Goal: Transaction & Acquisition: Purchase product/service

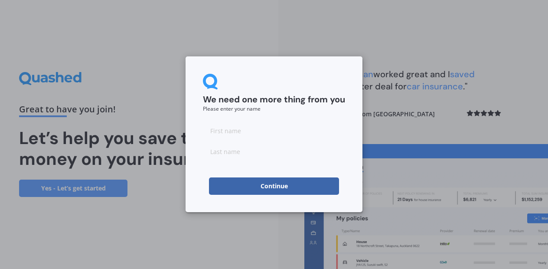
click at [298, 129] on input at bounding box center [274, 130] width 142 height 17
click at [312, 71] on div "We need one more thing from you Please enter your name Continue" at bounding box center [274, 134] width 177 height 156
click at [244, 129] on input at bounding box center [274, 130] width 142 height 17
type input "[PERSON_NAME]"
click at [223, 147] on input at bounding box center [274, 151] width 142 height 17
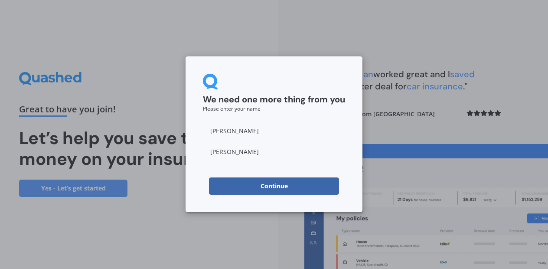
type input "[PERSON_NAME]"
click at [223, 186] on button "Continue" at bounding box center [274, 185] width 130 height 17
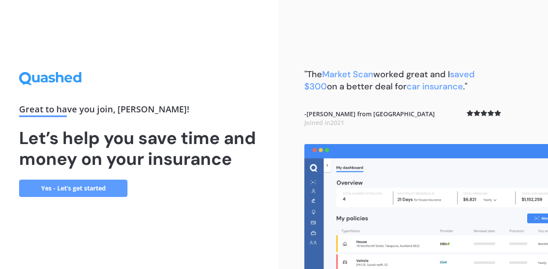
click at [106, 190] on link "Yes - Let’s get started" at bounding box center [73, 188] width 108 height 17
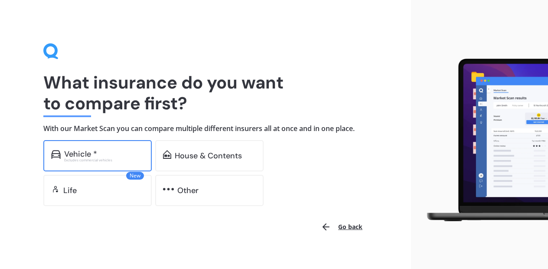
click at [108, 151] on div "Vehicle *" at bounding box center [104, 154] width 80 height 9
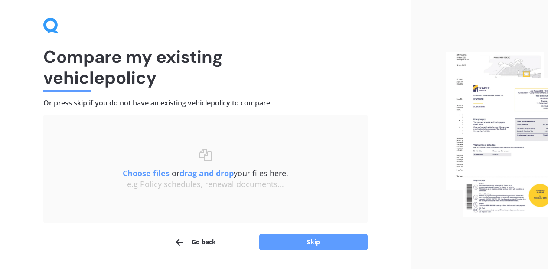
scroll to position [26, 0]
click at [143, 171] on u "Choose files" at bounding box center [146, 172] width 47 height 10
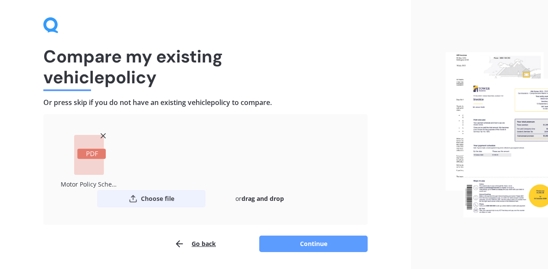
click at [155, 197] on button "Choose file" at bounding box center [151, 198] width 108 height 17
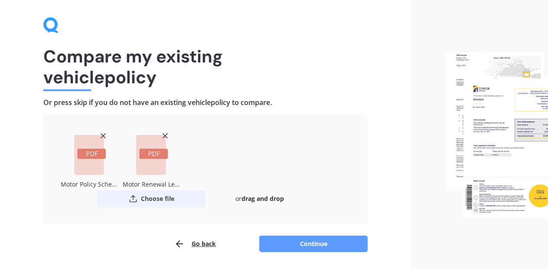
click at [161, 196] on button "Choose file" at bounding box center [151, 198] width 108 height 17
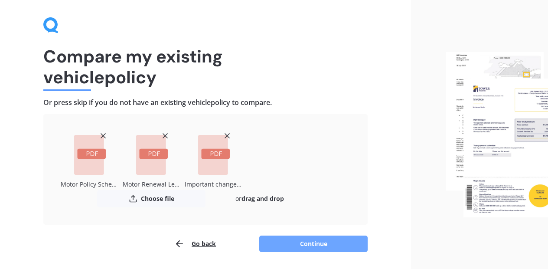
click at [315, 245] on button "Continue" at bounding box center [313, 243] width 108 height 16
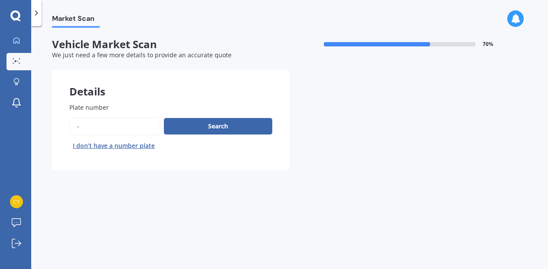
click at [80, 124] on input "Plate number" at bounding box center [114, 126] width 91 height 18
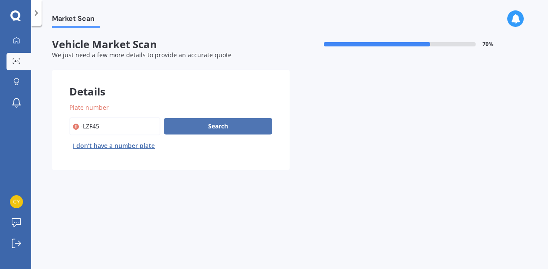
click at [207, 126] on button "Search" at bounding box center [218, 126] width 108 height 16
click at [82, 126] on input "Plate number" at bounding box center [114, 126] width 91 height 18
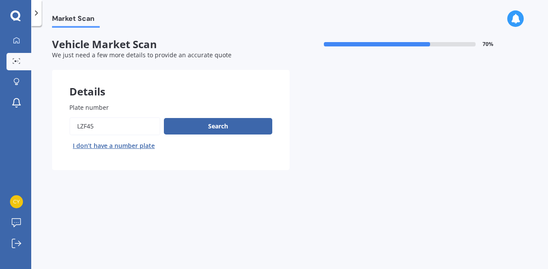
click at [94, 127] on input "Plate number" at bounding box center [114, 126] width 91 height 18
type input "LZF459"
click at [192, 124] on button "Search" at bounding box center [218, 126] width 108 height 16
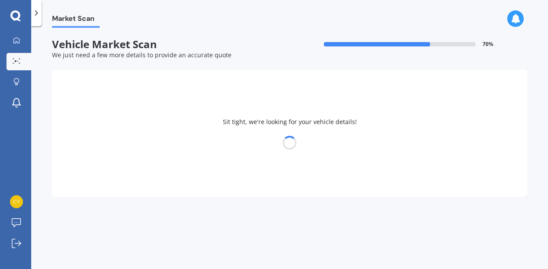
select select "FORD"
select select "FOCUS"
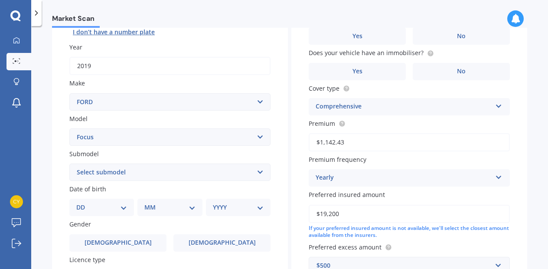
scroll to position [116, 0]
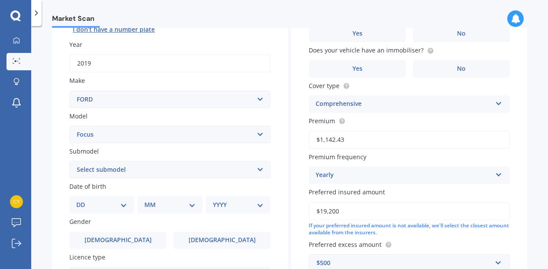
click at [257, 170] on select "Select submodel (All other) 1.8 TDCi Turbo Diesel Wagon 2.0 Petrol Wagon Ambien…" at bounding box center [169, 169] width 201 height 17
select select "SPORT 1.5P HATCHBACK"
click at [69, 162] on select "Select submodel (All other) 1.8 TDCi Turbo Diesel Wagon 2.0 Petrol Wagon Ambien…" at bounding box center [169, 169] width 201 height 17
click at [258, 168] on select "Select submodel (All other) 1.8 TDCi Turbo Diesel Wagon 2.0 Petrol Wagon Ambien…" at bounding box center [169, 169] width 201 height 17
click at [69, 162] on select "Select submodel (All other) 1.8 TDCi Turbo Diesel Wagon 2.0 Petrol Wagon Ambien…" at bounding box center [169, 169] width 201 height 17
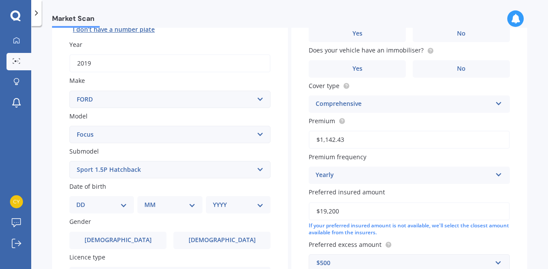
click at [125, 203] on select "DD 01 02 03 04 05 06 07 08 09 10 11 12 13 14 15 16 17 18 19 20 21 22 23 24 25 2…" at bounding box center [101, 205] width 51 height 10
select select "14"
click at [83, 201] on select "DD 01 02 03 04 05 06 07 08 09 10 11 12 13 14 15 16 17 18 19 20 21 22 23 24 25 2…" at bounding box center [101, 205] width 51 height 10
click at [159, 204] on select "MM 01 02 03 04 05 06 07 08 09 10 11 12" at bounding box center [171, 205] width 47 height 10
select select "10"
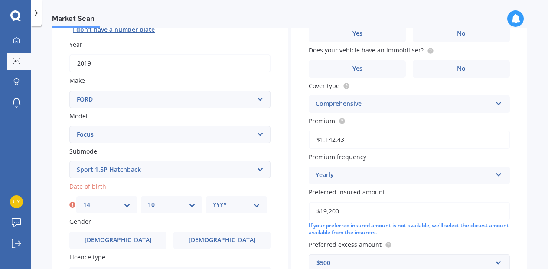
click at [148, 201] on select "MM 01 02 03 04 05 06 07 08 09 10 11 12" at bounding box center [171, 205] width 47 height 10
click at [237, 205] on select "YYYY 2025 2024 2023 2022 2021 2020 2019 2018 2017 2016 2015 2014 2013 2012 2011…" at bounding box center [236, 205] width 47 height 10
select select "1947"
click at [213, 201] on select "YYYY 2025 2024 2023 2022 2021 2020 2019 2018 2017 2016 2015 2014 2013 2012 2011…" at bounding box center [236, 205] width 47 height 10
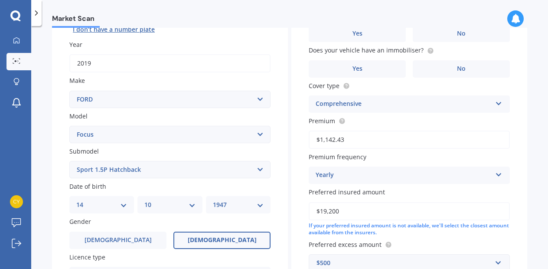
click at [228, 239] on span "Female" at bounding box center [222, 239] width 69 height 7
click at [0, 0] on input "Female" at bounding box center [0, 0] width 0 height 0
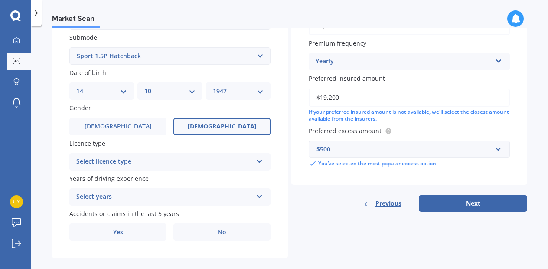
scroll to position [239, 0]
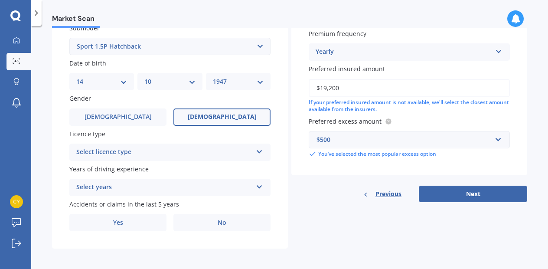
click at [256, 152] on icon at bounding box center [259, 150] width 7 height 6
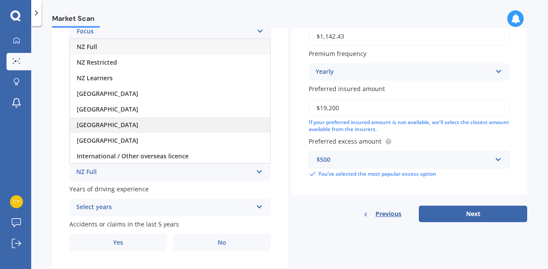
scroll to position [218, 0]
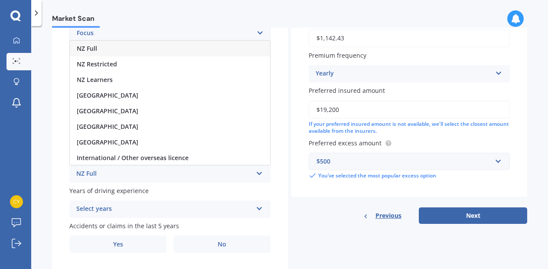
click at [205, 49] on div "NZ Full" at bounding box center [170, 49] width 200 height 16
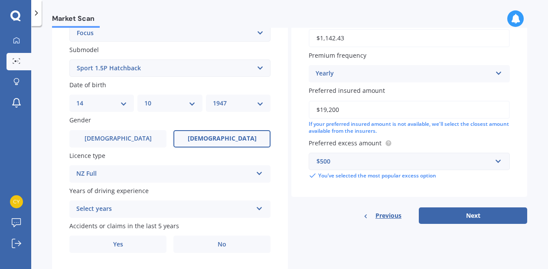
click at [256, 209] on icon at bounding box center [259, 207] width 7 height 6
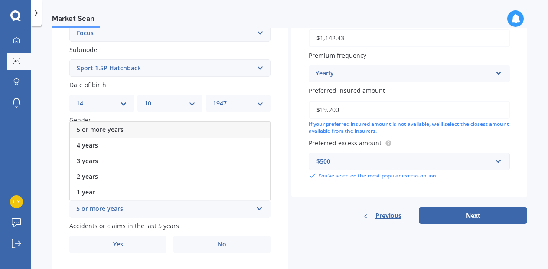
click at [220, 130] on div "5 or more years" at bounding box center [170, 130] width 200 height 16
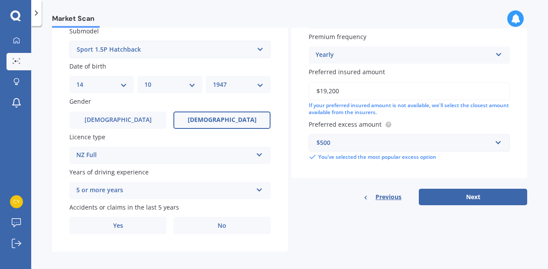
scroll to position [244, 0]
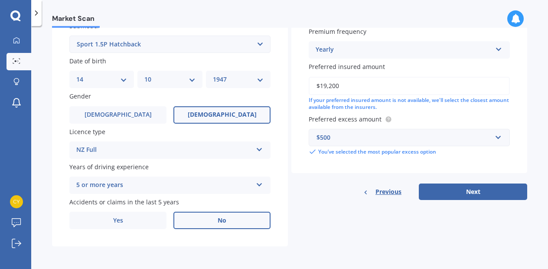
click at [226, 219] on label "No" at bounding box center [221, 220] width 97 height 17
click at [0, 0] on input "No" at bounding box center [0, 0] width 0 height 0
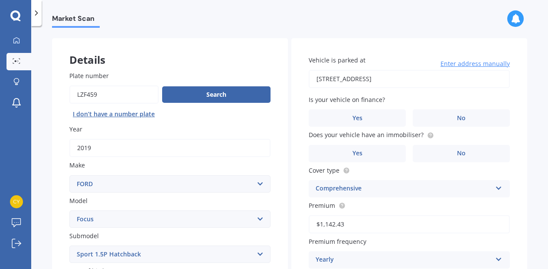
scroll to position [0, 0]
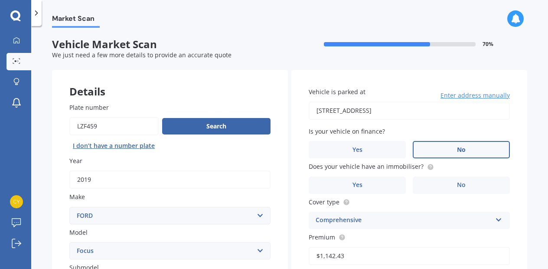
click at [438, 145] on label "No" at bounding box center [461, 149] width 97 height 17
click at [0, 0] on input "No" at bounding box center [0, 0] width 0 height 0
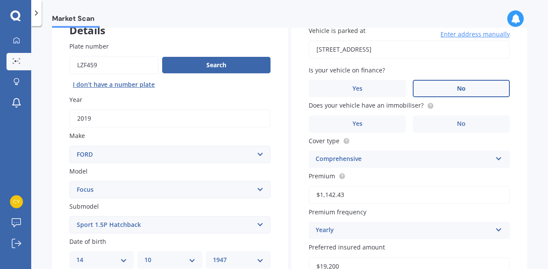
scroll to position [62, 0]
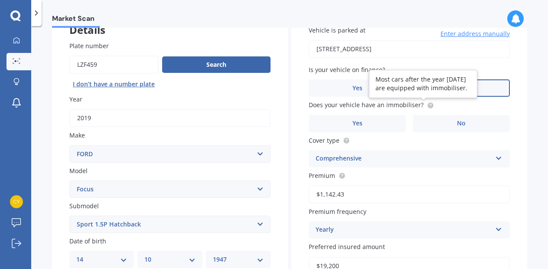
click at [428, 105] on circle at bounding box center [431, 105] width 6 height 6
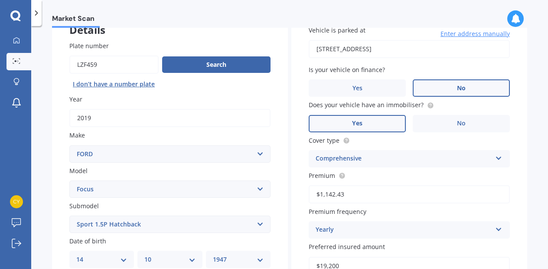
click at [369, 120] on label "Yes" at bounding box center [357, 123] width 97 height 17
click at [0, 0] on input "Yes" at bounding box center [0, 0] width 0 height 0
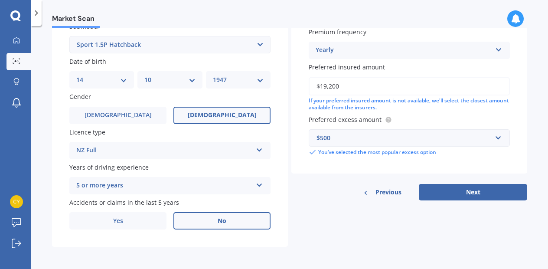
scroll to position [244, 0]
click at [462, 190] on button "Next" at bounding box center [473, 191] width 108 height 16
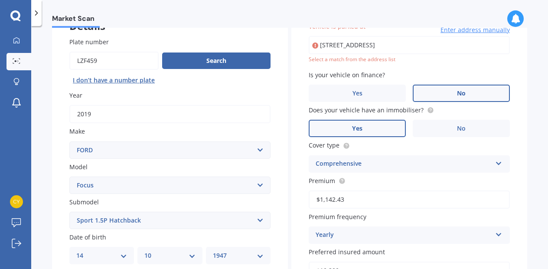
scroll to position [59, 0]
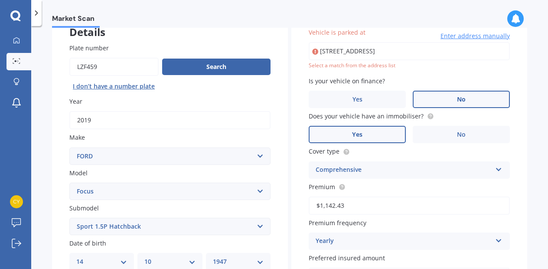
type input "4B Ascot Avenue, Remuera, Auckland 1050"
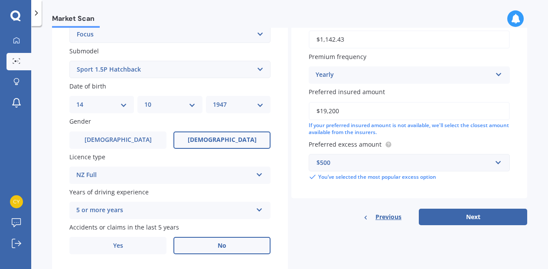
scroll to position [244, 0]
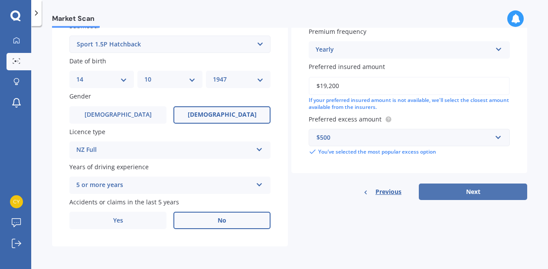
click at [462, 189] on button "Next" at bounding box center [473, 191] width 108 height 16
select select "14"
select select "10"
select select "1947"
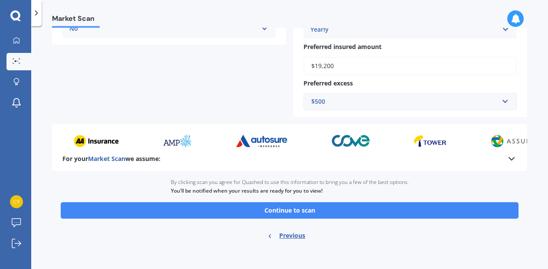
scroll to position [249, 0]
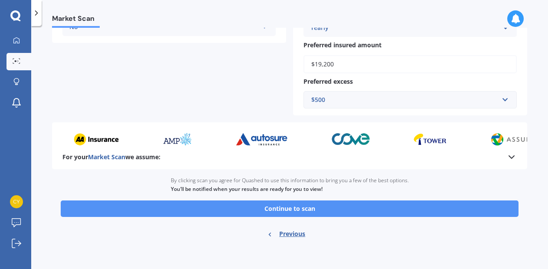
click at [290, 210] on button "Continue to scan" at bounding box center [290, 208] width 458 height 16
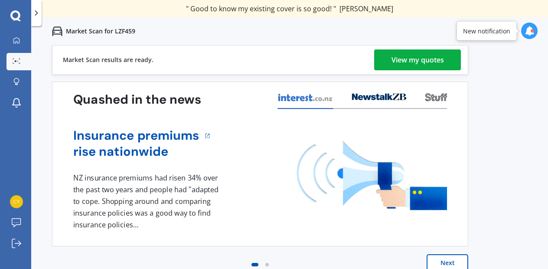
click at [412, 60] on div "View my quotes" at bounding box center [418, 59] width 52 height 21
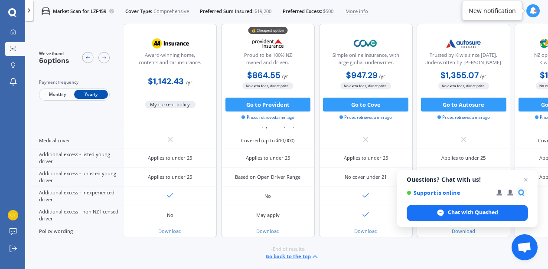
scroll to position [406, 1]
click at [527, 179] on span "Open chat" at bounding box center [526, 179] width 11 height 11
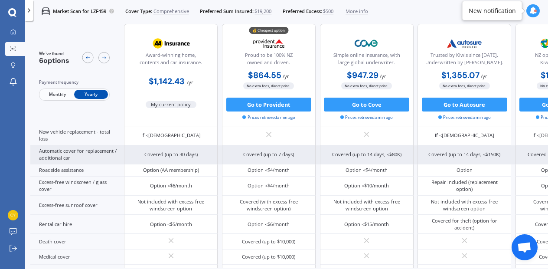
scroll to position [265, 0]
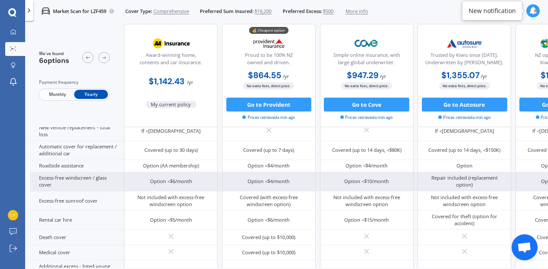
click at [197, 178] on div "Option <$6/month" at bounding box center [171, 181] width 94 height 19
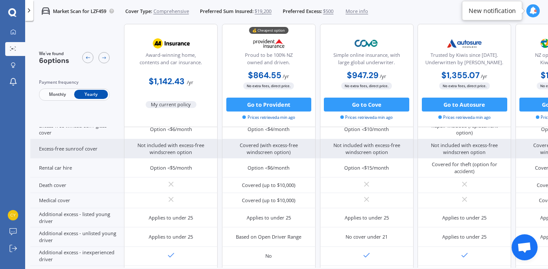
scroll to position [323, 0]
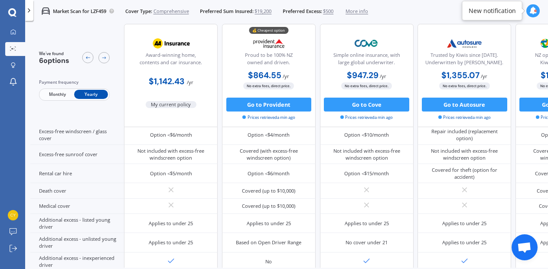
click at [266, 74] on b "$864.55" at bounding box center [264, 75] width 33 height 11
click at [264, 105] on button "Go to Provident" at bounding box center [268, 105] width 85 height 14
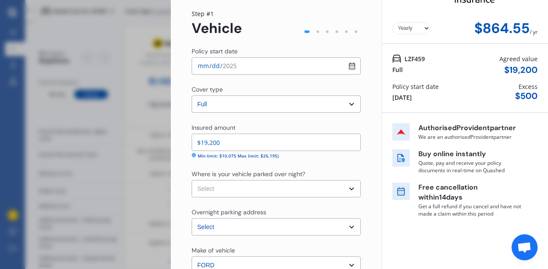
scroll to position [27, 0]
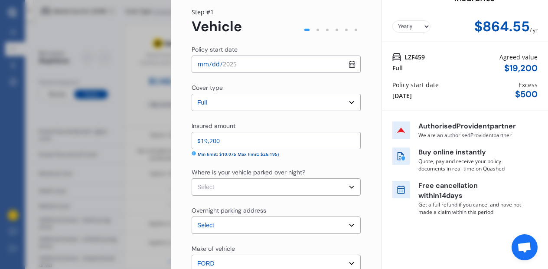
click at [347, 185] on select "Select Garage (fully enclosed) Off Street Parking Other" at bounding box center [276, 186] width 169 height 17
click at [348, 185] on select "Select Garage (fully enclosed) Off Street Parking Other" at bounding box center [276, 186] width 169 height 17
select select "OFF-STREET"
click at [192, 178] on select "Select Garage (fully enclosed) Off Street Parking Other" at bounding box center [276, 186] width 169 height 17
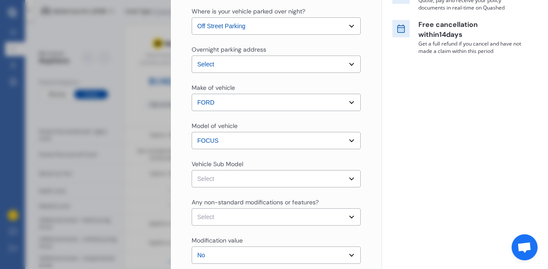
scroll to position [197, 0]
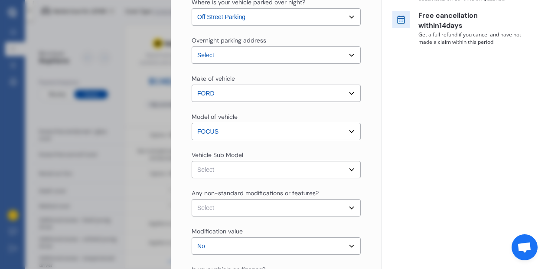
click at [347, 167] on select "Select Focus ST-Line Hatchback 5dr Auto 8sp 1.5T MY19.25 Focus ST-Line Hatchbac…" at bounding box center [276, 169] width 169 height 17
select select "NZVFORD2019AEAM"
click at [192, 161] on select "Select Focus ST-Line Hatchback 5dr Auto 8sp 1.5T MY19.25 Focus ST-Line Hatchbac…" at bounding box center [276, 169] width 169 height 17
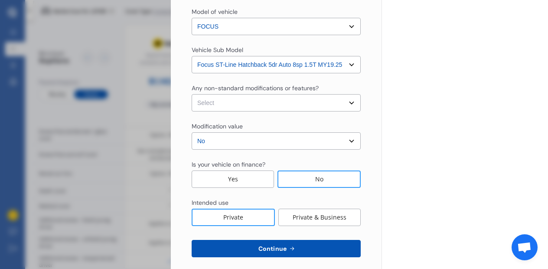
scroll to position [311, 0]
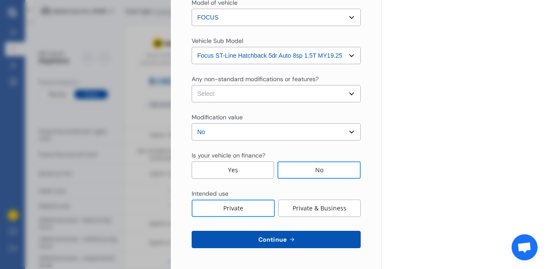
click at [333, 167] on div "No" at bounding box center [319, 169] width 83 height 17
click at [252, 209] on div "Private" at bounding box center [233, 207] width 83 height 17
click at [260, 238] on span "Continue" at bounding box center [273, 239] width 32 height 7
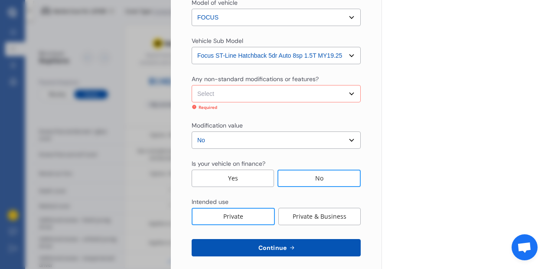
click at [341, 94] on select "Select None Nitrous Oxide System(NOS) Roll Cage Full Racing Harness" at bounding box center [276, 93] width 169 height 17
select select "none"
click at [192, 85] on select "Select None Nitrous Oxide System(NOS) Roll Cage Full Racing Harness" at bounding box center [276, 93] width 169 height 17
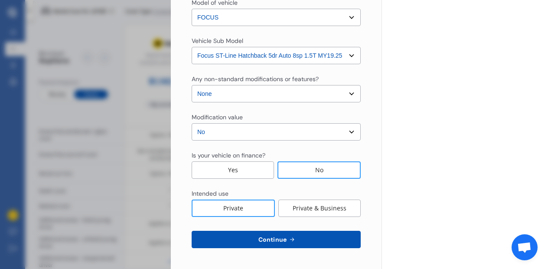
click at [264, 241] on span "Continue" at bounding box center [273, 239] width 32 height 7
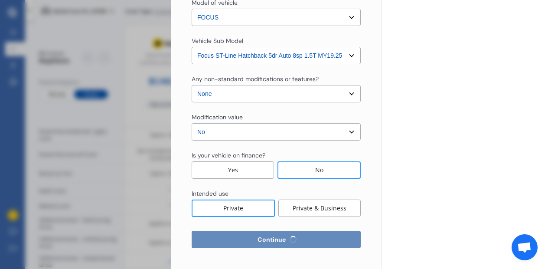
scroll to position [0, 0]
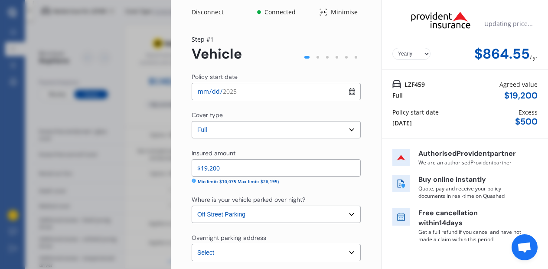
select select "14"
select select "10"
select select "1947"
select select "NZ_FULL"
select select "0"
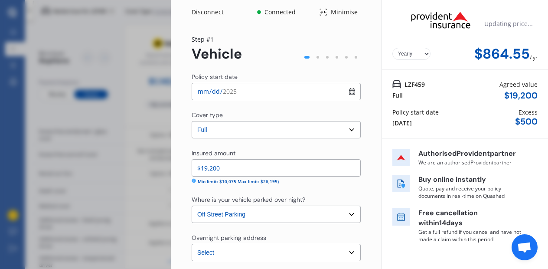
select select "25"
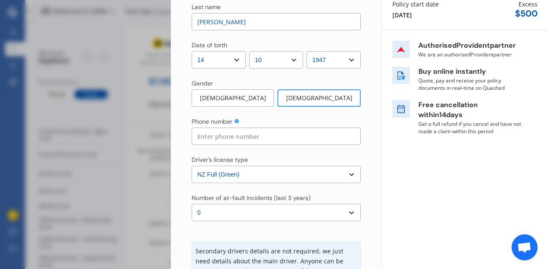
scroll to position [113, 0]
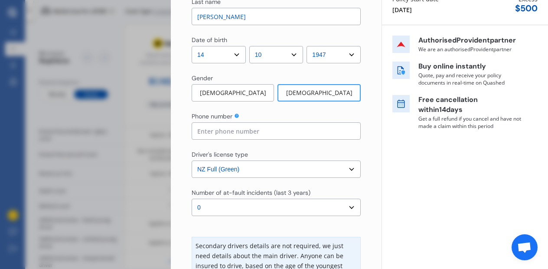
click at [339, 130] on input at bounding box center [276, 130] width 169 height 17
type input "0274425210"
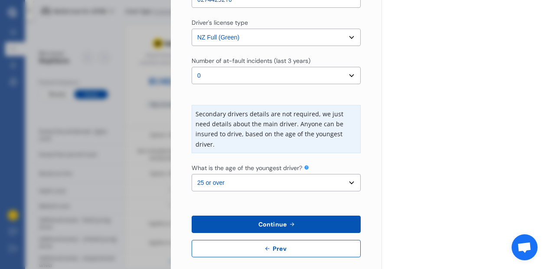
scroll to position [254, 0]
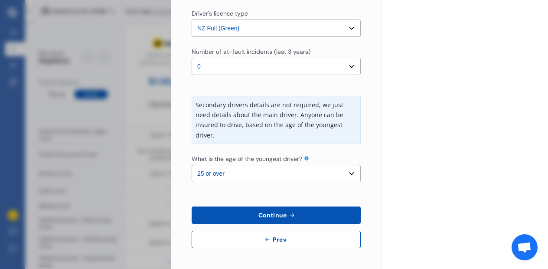
click at [290, 213] on icon at bounding box center [291, 215] width 7 height 7
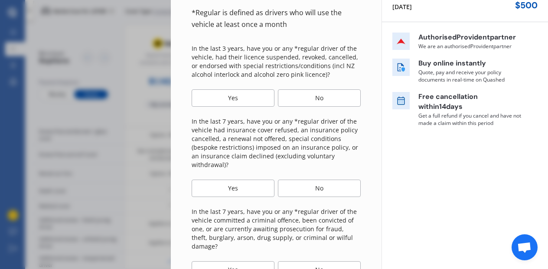
scroll to position [115, 0]
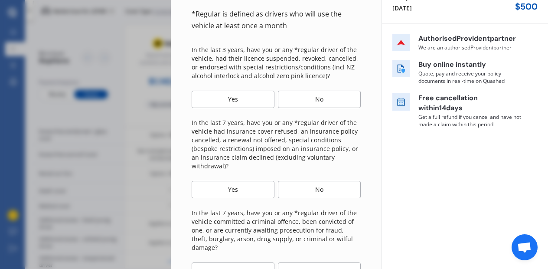
click at [313, 99] on div "No" at bounding box center [319, 99] width 83 height 17
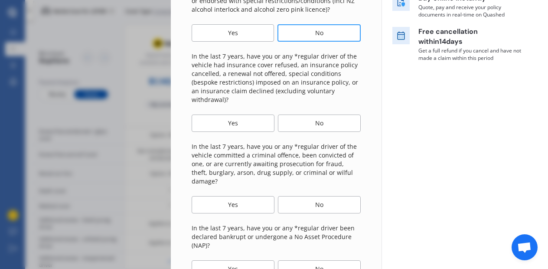
scroll to position [180, 0]
click at [330, 124] on div "No" at bounding box center [319, 123] width 83 height 17
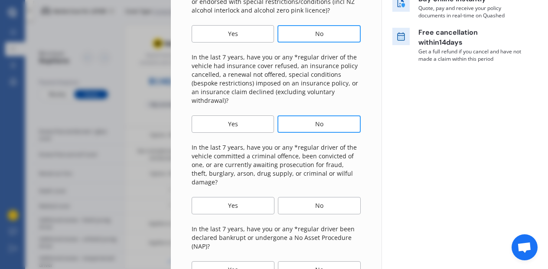
click at [326, 197] on div "No" at bounding box center [319, 205] width 83 height 17
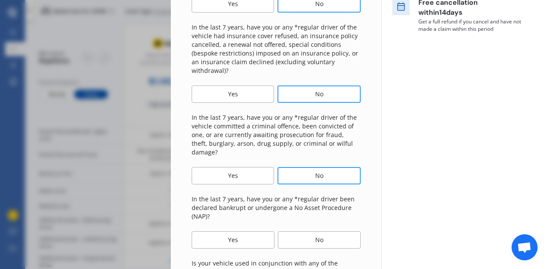
scroll to position [226, 0]
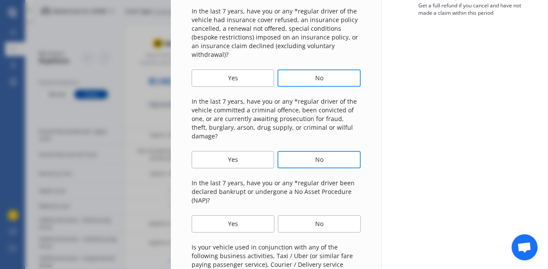
click at [325, 215] on div "No" at bounding box center [319, 223] width 83 height 17
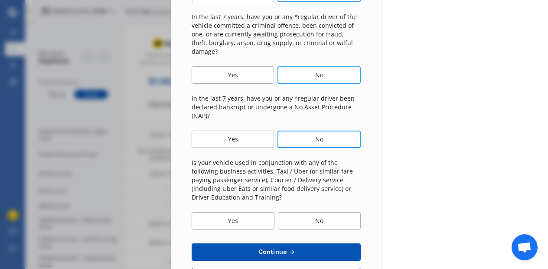
scroll to position [323, 0]
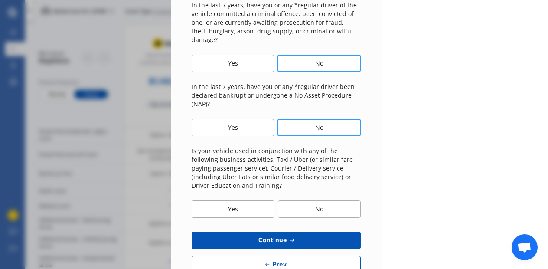
click at [323, 200] on div "No" at bounding box center [319, 208] width 83 height 17
click at [302, 232] on button "Continue" at bounding box center [276, 240] width 169 height 17
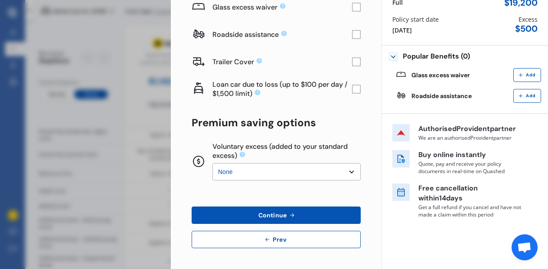
scroll to position [0, 0]
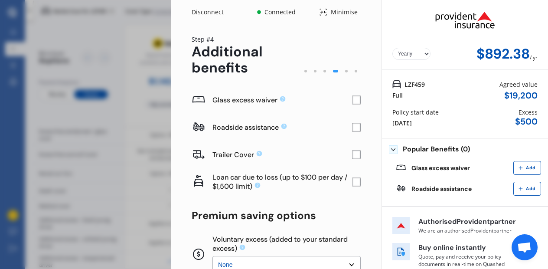
click at [352, 99] on rect at bounding box center [356, 100] width 9 height 9
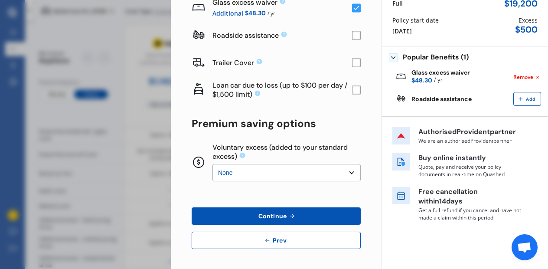
scroll to position [92, 0]
click at [352, 88] on rect at bounding box center [356, 89] width 9 height 9
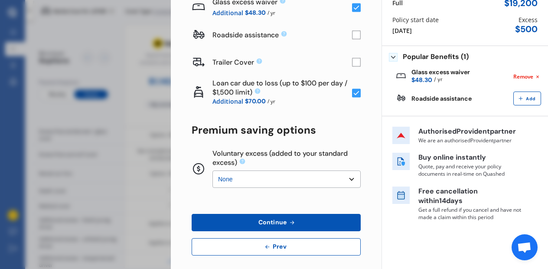
scroll to position [99, 0]
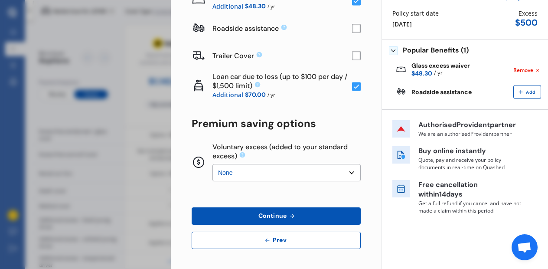
click at [293, 213] on icon at bounding box center [291, 215] width 7 height 7
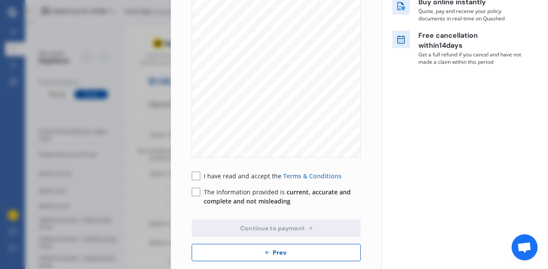
scroll to position [190, 0]
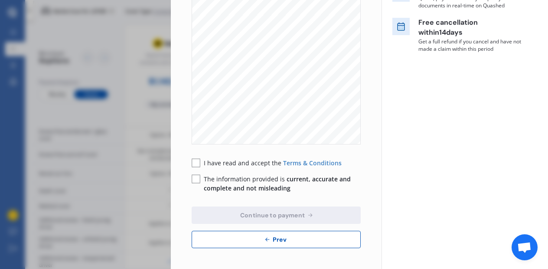
click at [194, 161] on rect at bounding box center [196, 163] width 9 height 9
click at [196, 178] on rect at bounding box center [196, 179] width 9 height 9
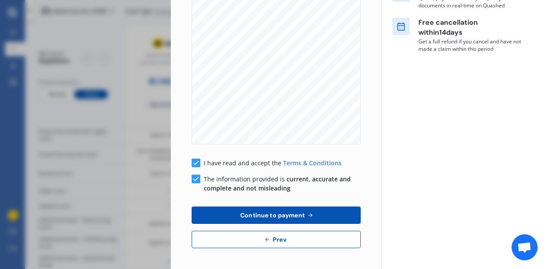
click at [295, 215] on span "Continue to payment" at bounding box center [273, 215] width 68 height 7
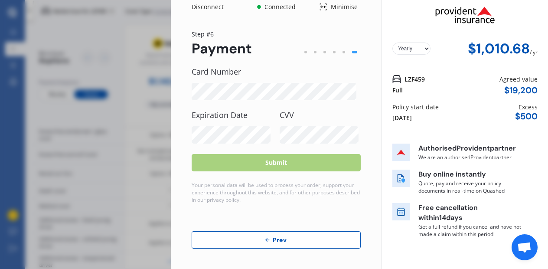
scroll to position [0, 0]
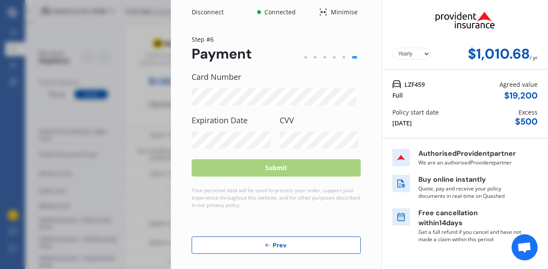
click at [271, 245] on span "Prev" at bounding box center [279, 245] width 17 height 7
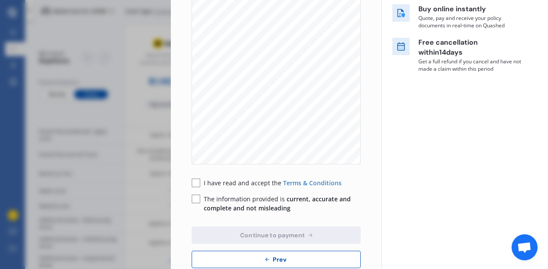
scroll to position [190, 0]
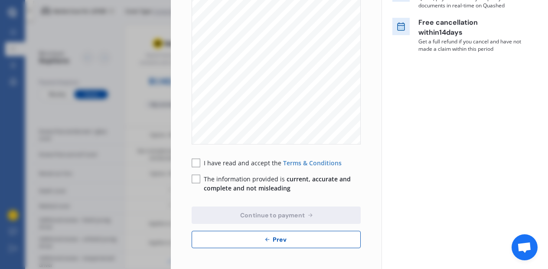
click at [246, 240] on button "Prev" at bounding box center [276, 239] width 169 height 17
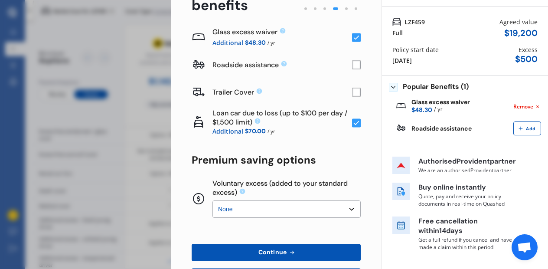
scroll to position [99, 0]
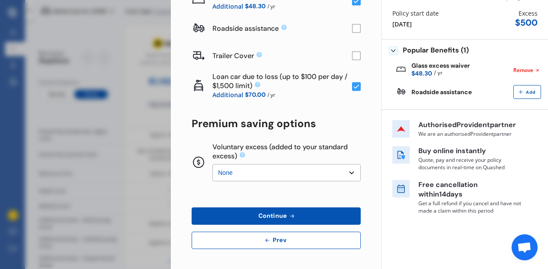
click at [252, 240] on button "Prev" at bounding box center [276, 240] width 169 height 17
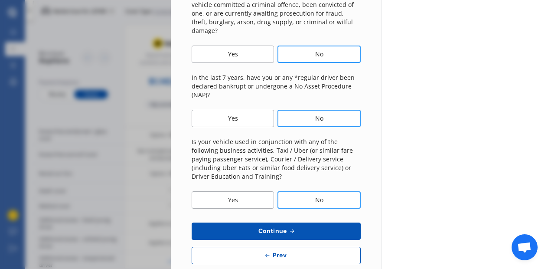
scroll to position [339, 0]
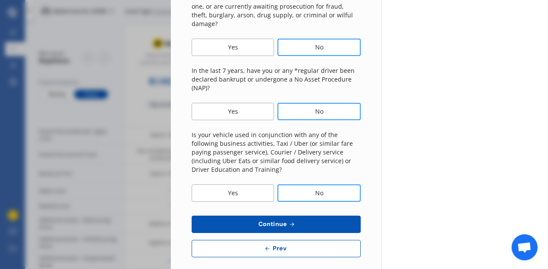
click at [264, 245] on icon at bounding box center [267, 248] width 7 height 7
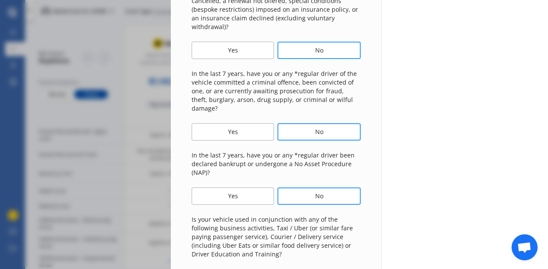
select select "14"
select select "10"
select select "1947"
select select "NZ_FULL"
select select "0"
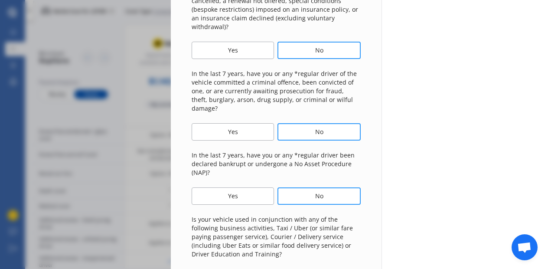
select select "25"
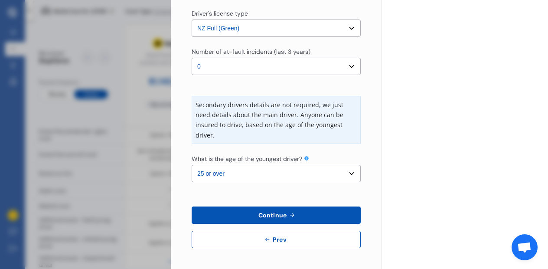
click at [264, 237] on icon at bounding box center [267, 239] width 7 height 7
select select "full"
select select "OFF-STREET"
select select "4B Ascot Avenue, Remuera, Auckland 1050"
select select "FORD"
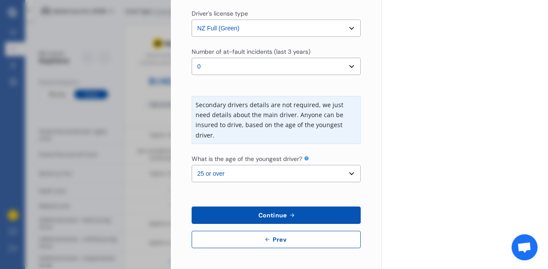
select select "FOCUS"
select select "NZVFORD2019AEAM"
select select "none"
select select "NO"
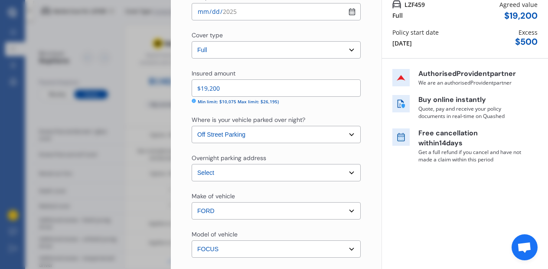
scroll to position [0, 0]
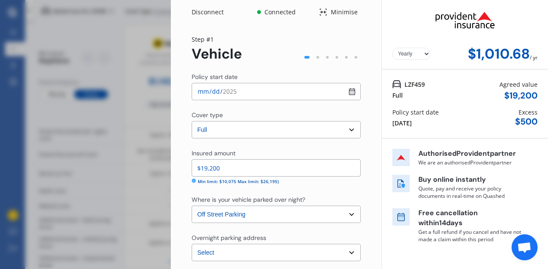
click at [90, 120] on div "Disconnect Connected Minimise Yearly Monthly $1,010.68 / yr Step # 1 Vehicle Po…" at bounding box center [274, 134] width 548 height 269
